Goal: Task Accomplishment & Management: Complete application form

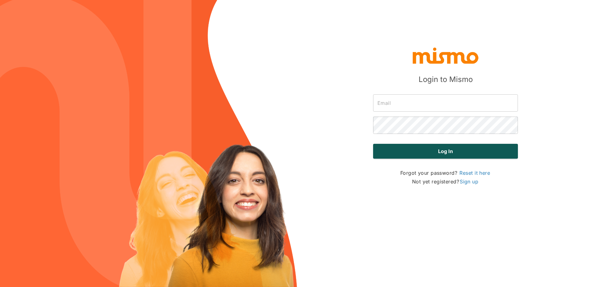
type input "[EMAIL_ADDRESS][DOMAIN_NAME]"
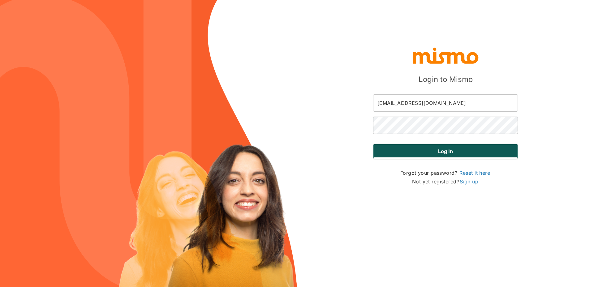
click at [433, 152] on button "Log in" at bounding box center [445, 151] width 145 height 15
